Goal: Transaction & Acquisition: Book appointment/travel/reservation

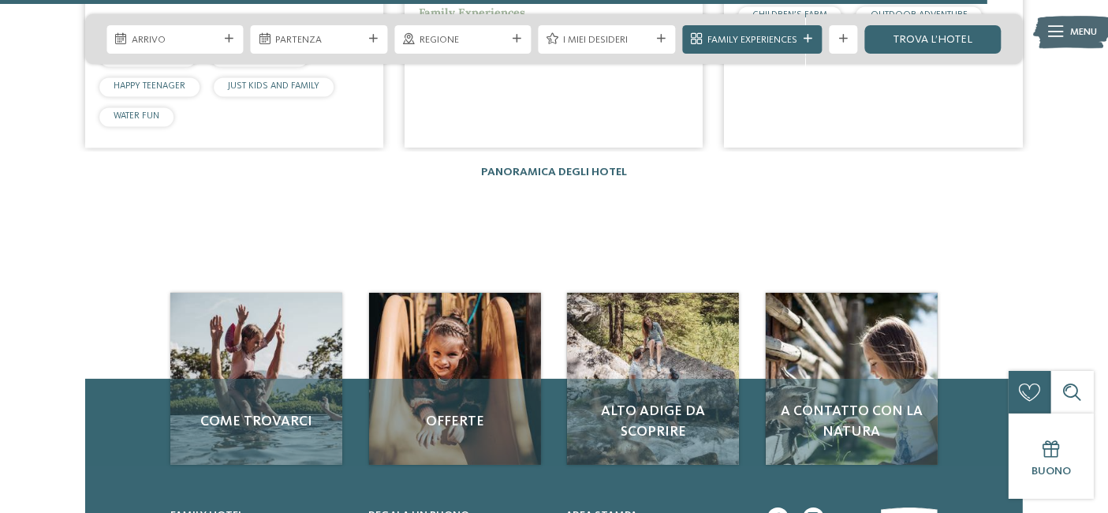
scroll to position [3504, 0]
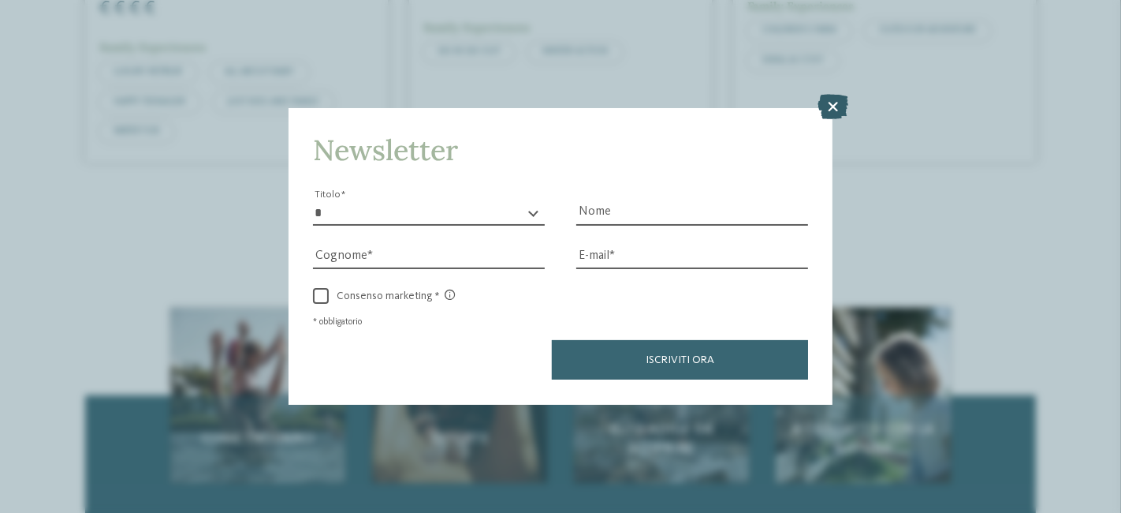
click at [831, 100] on icon at bounding box center [833, 107] width 31 height 25
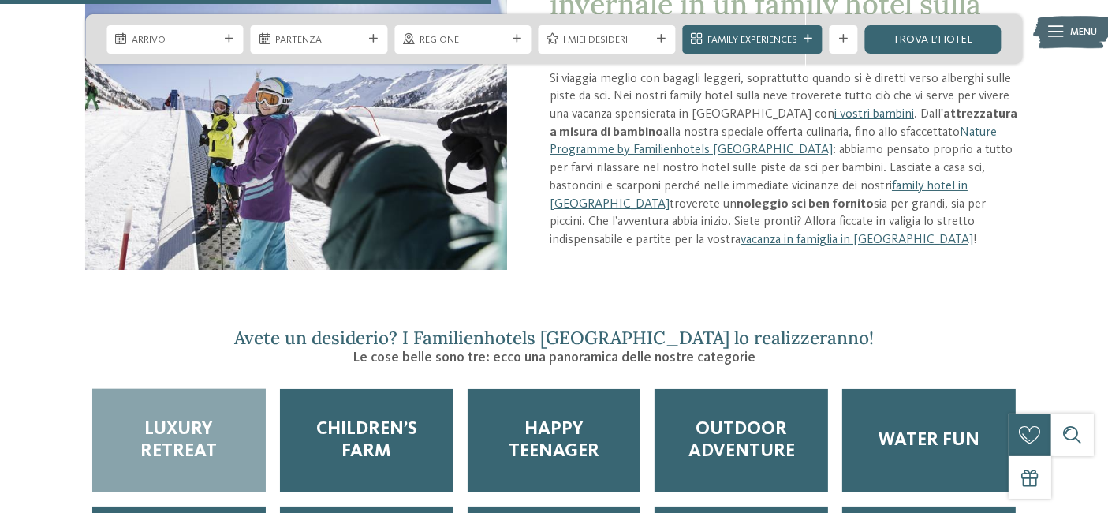
scroll to position [1828, 0]
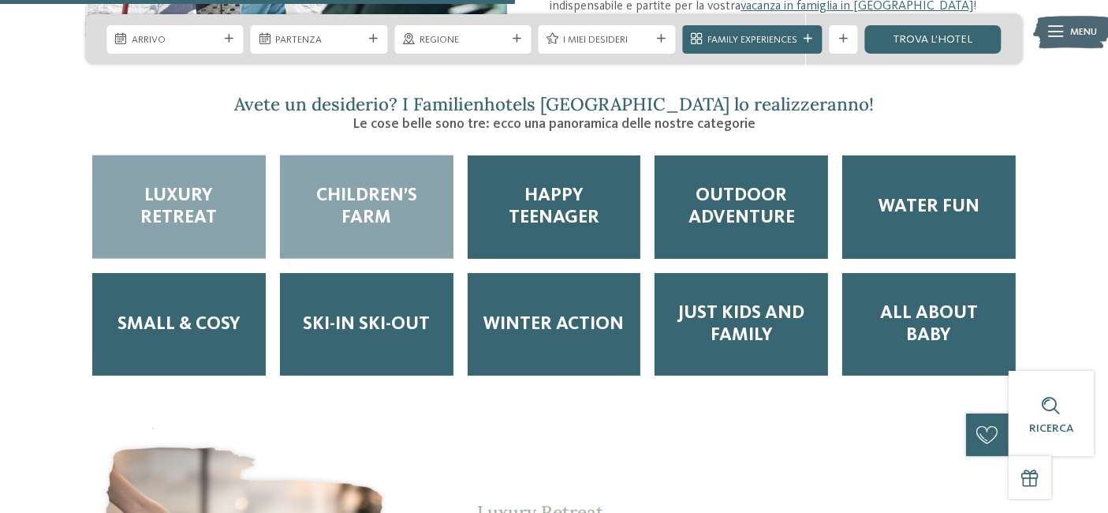
click at [354, 185] on span "Children’s Farm" at bounding box center [366, 207] width 145 height 44
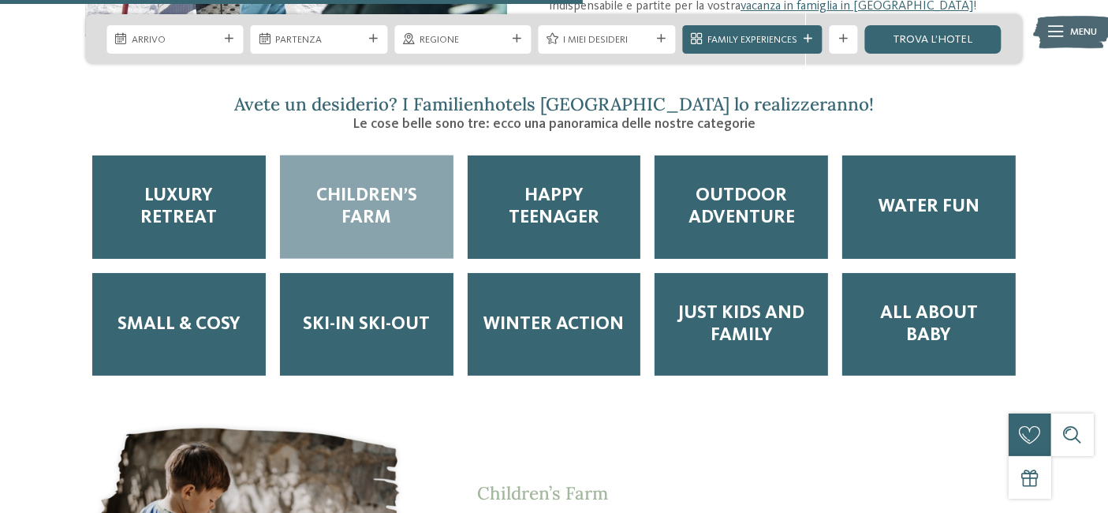
scroll to position [2061, 0]
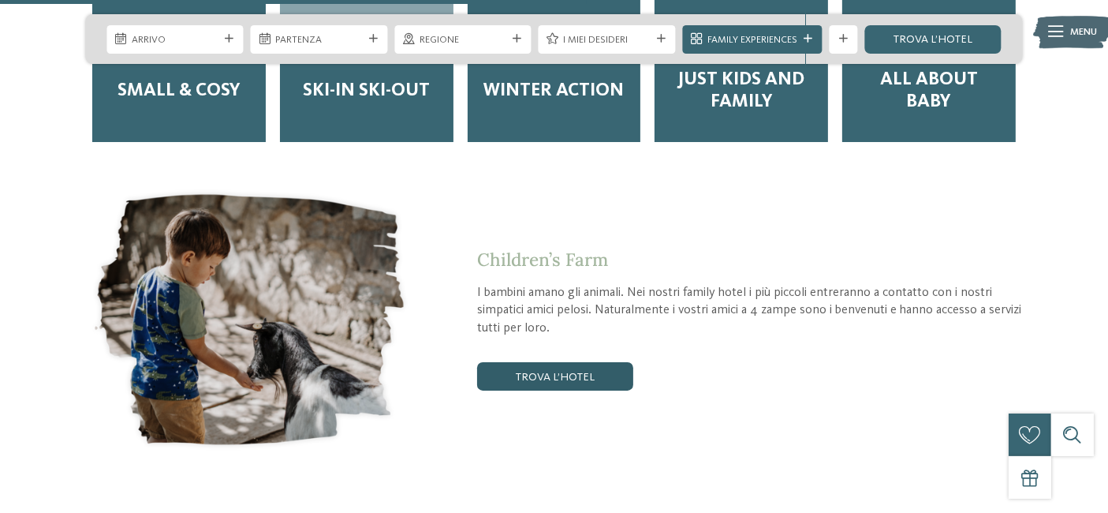
click at [556, 362] on link "trova l’hotel" at bounding box center [555, 376] width 156 height 28
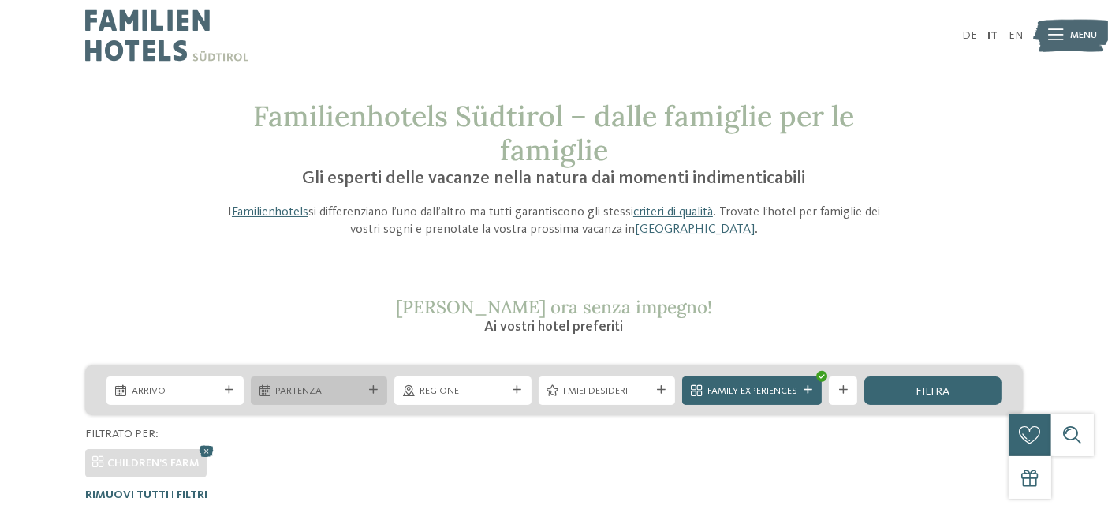
click at [251, 382] on div "Partenza" at bounding box center [319, 390] width 137 height 28
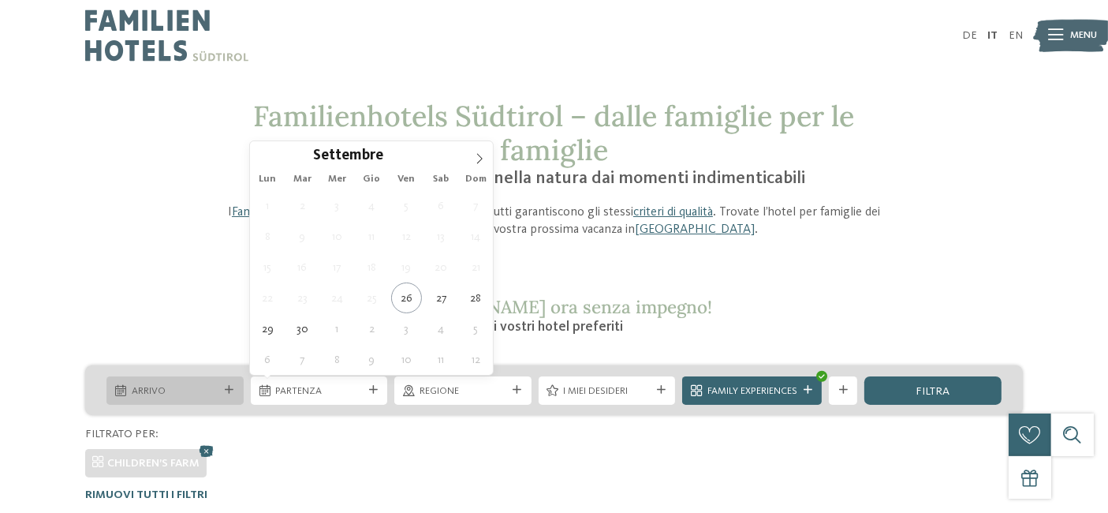
click at [233, 382] on div "Arrivo" at bounding box center [174, 390] width 137 height 28
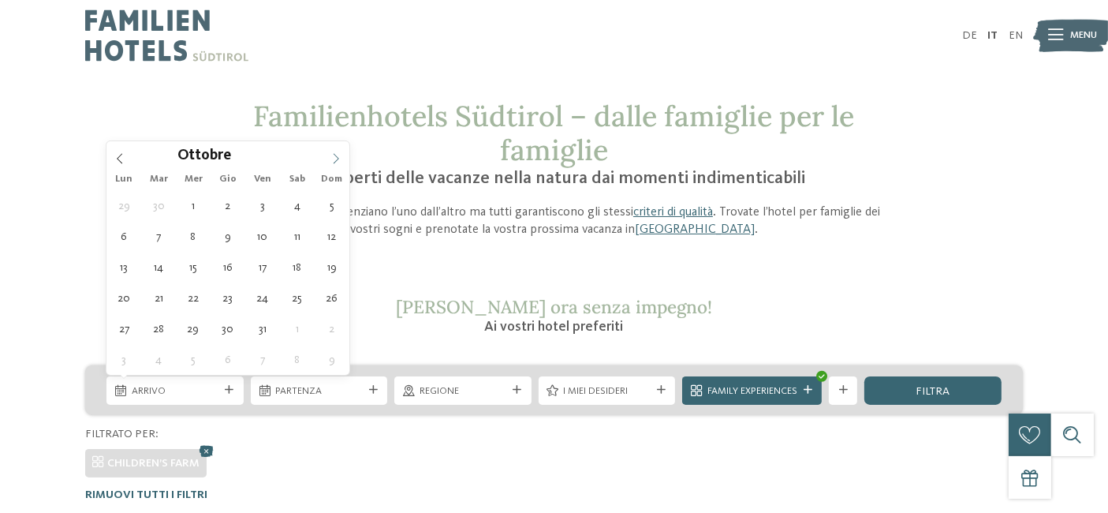
click at [335, 153] on icon at bounding box center [335, 158] width 11 height 11
type input "****"
click at [335, 153] on icon at bounding box center [335, 158] width 11 height 11
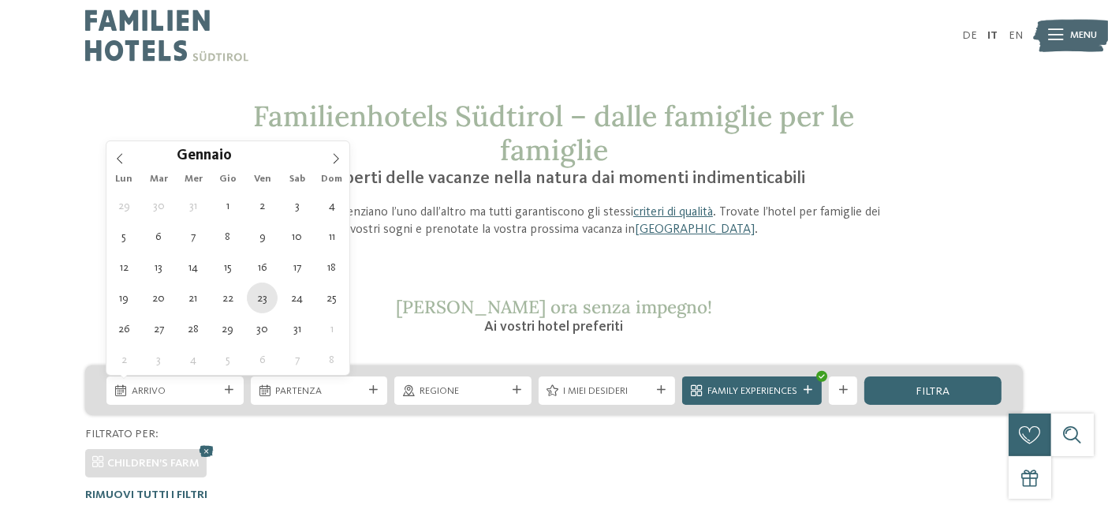
type div "23.01.2026"
type input "****"
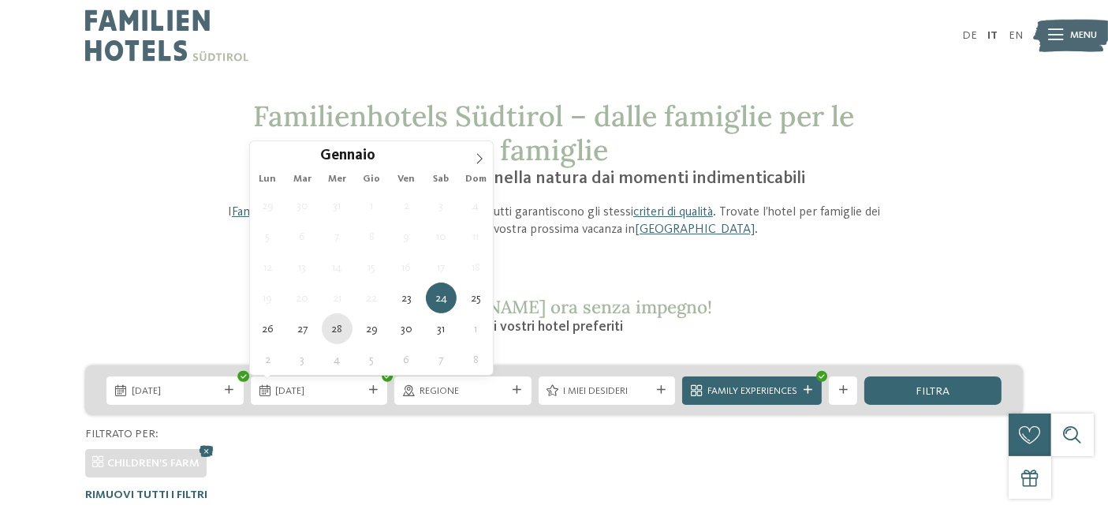
type div "28.01.2026"
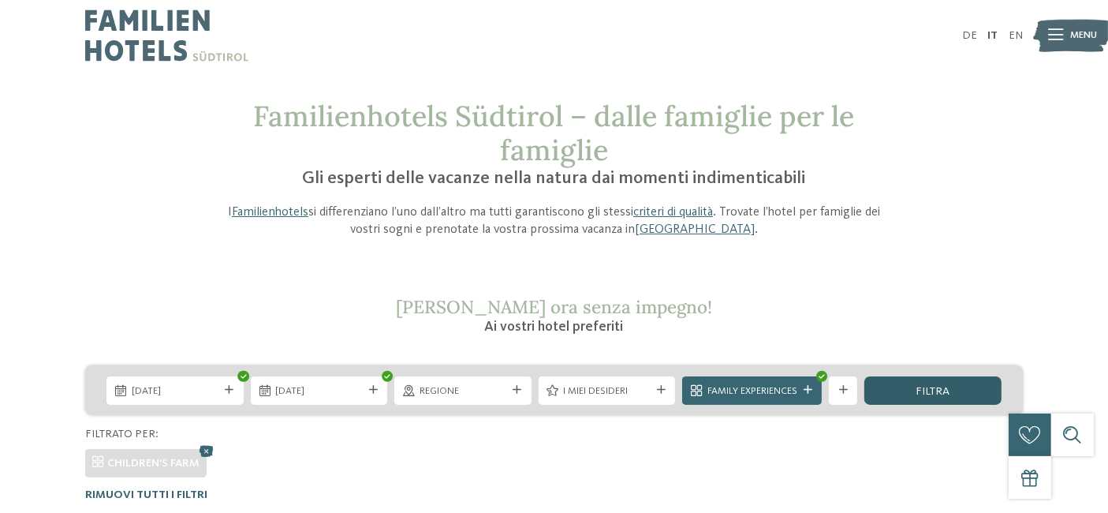
click at [939, 390] on span "filtra" at bounding box center [933, 391] width 34 height 11
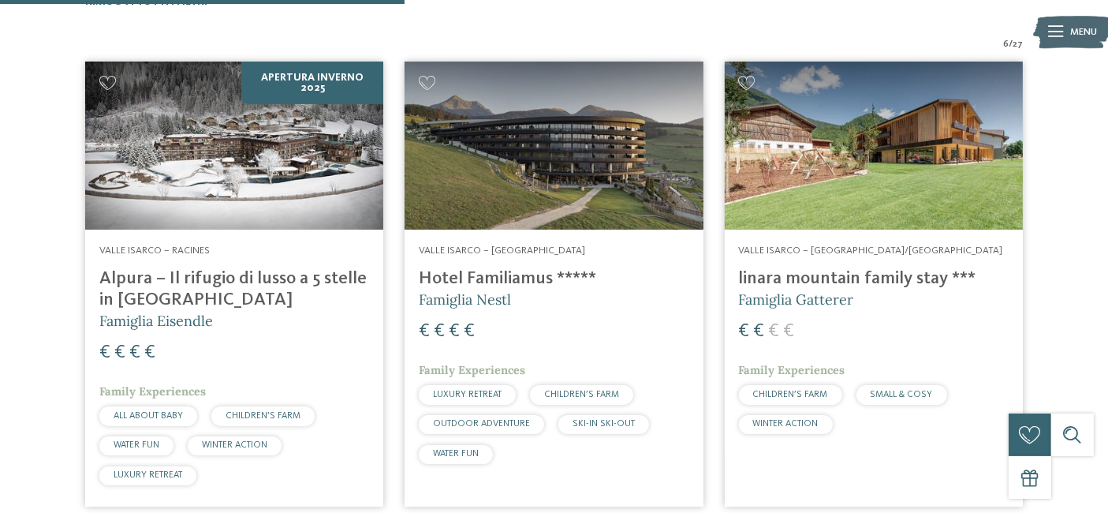
scroll to position [457, 0]
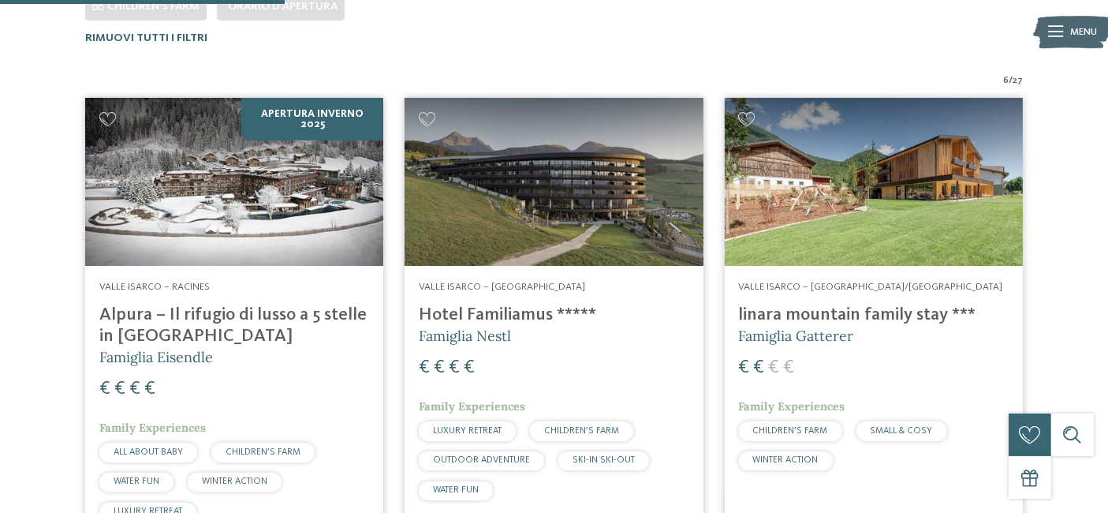
click at [810, 311] on h4 "linara mountain family stay ***" at bounding box center [874, 314] width 270 height 21
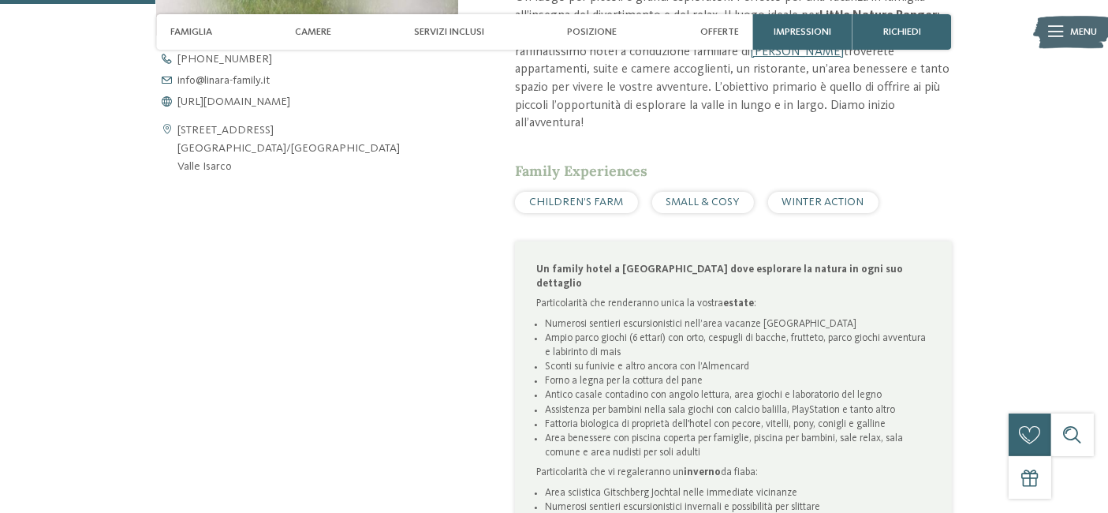
scroll to position [467, 0]
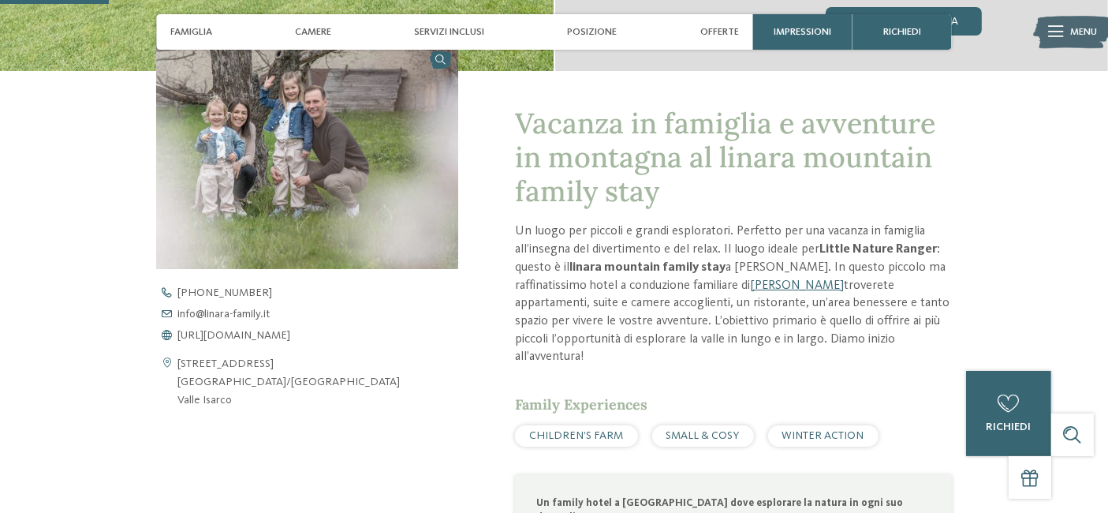
click at [808, 430] on span "WINTER ACTION" at bounding box center [823, 435] width 82 height 11
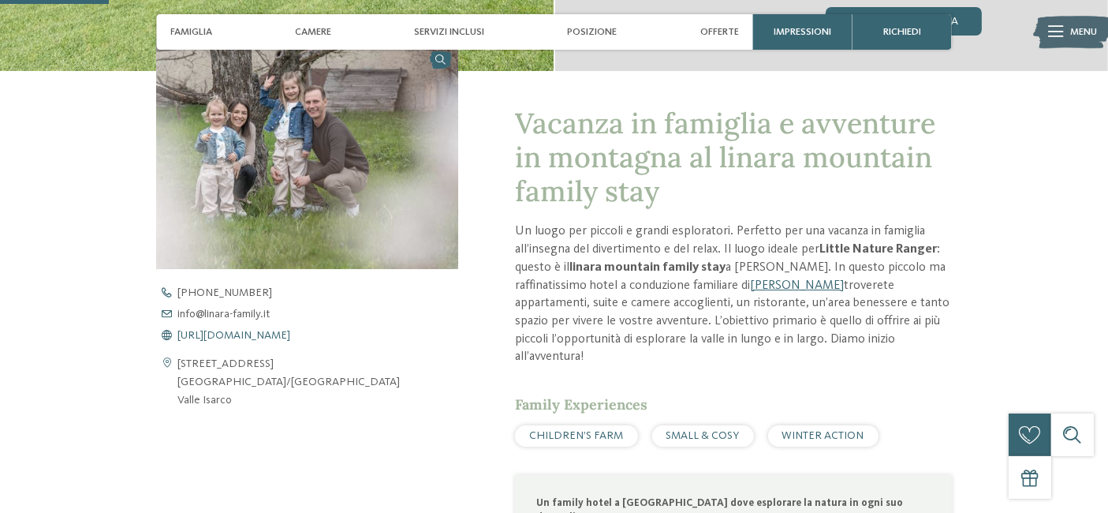
click at [263, 337] on span "https://www.linara-family.it/it" at bounding box center [233, 335] width 113 height 11
